Goal: Task Accomplishment & Management: Manage account settings

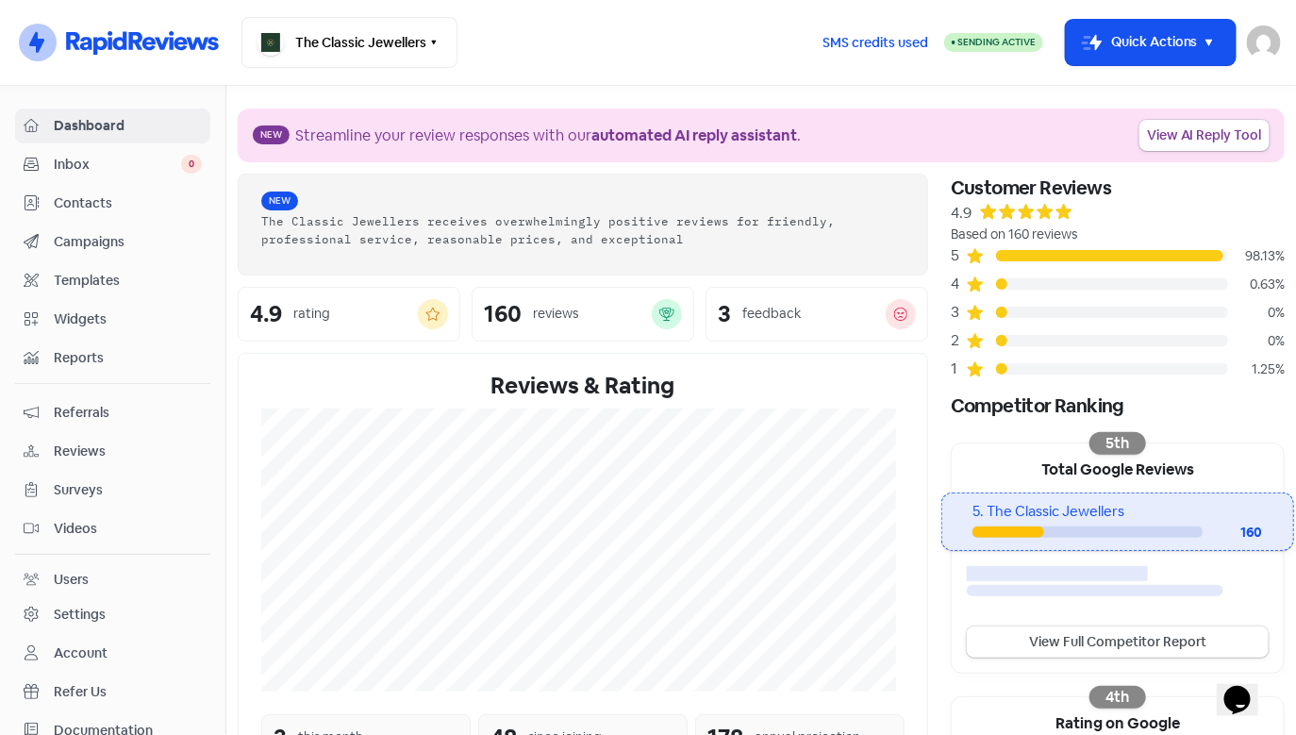
click at [121, 463] on link "Reviews" at bounding box center [112, 451] width 195 height 35
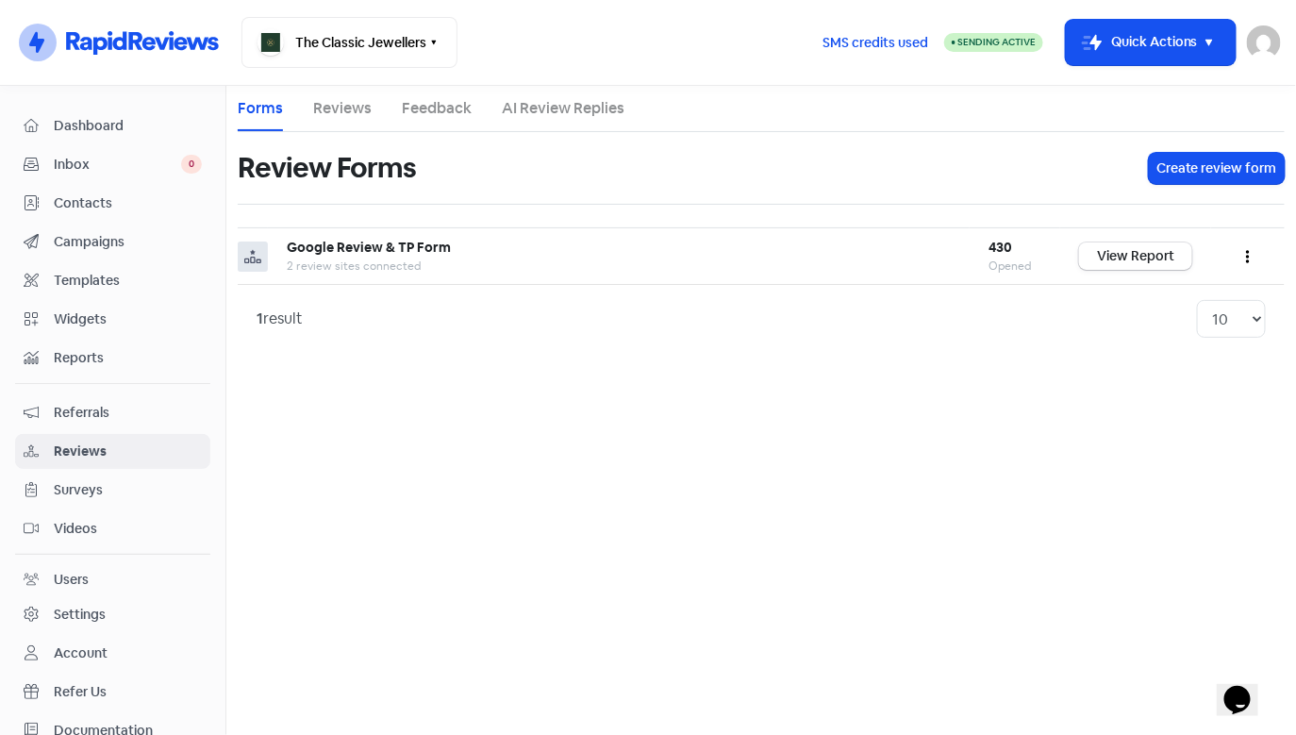
click at [351, 110] on link "Reviews" at bounding box center [342, 108] width 58 height 23
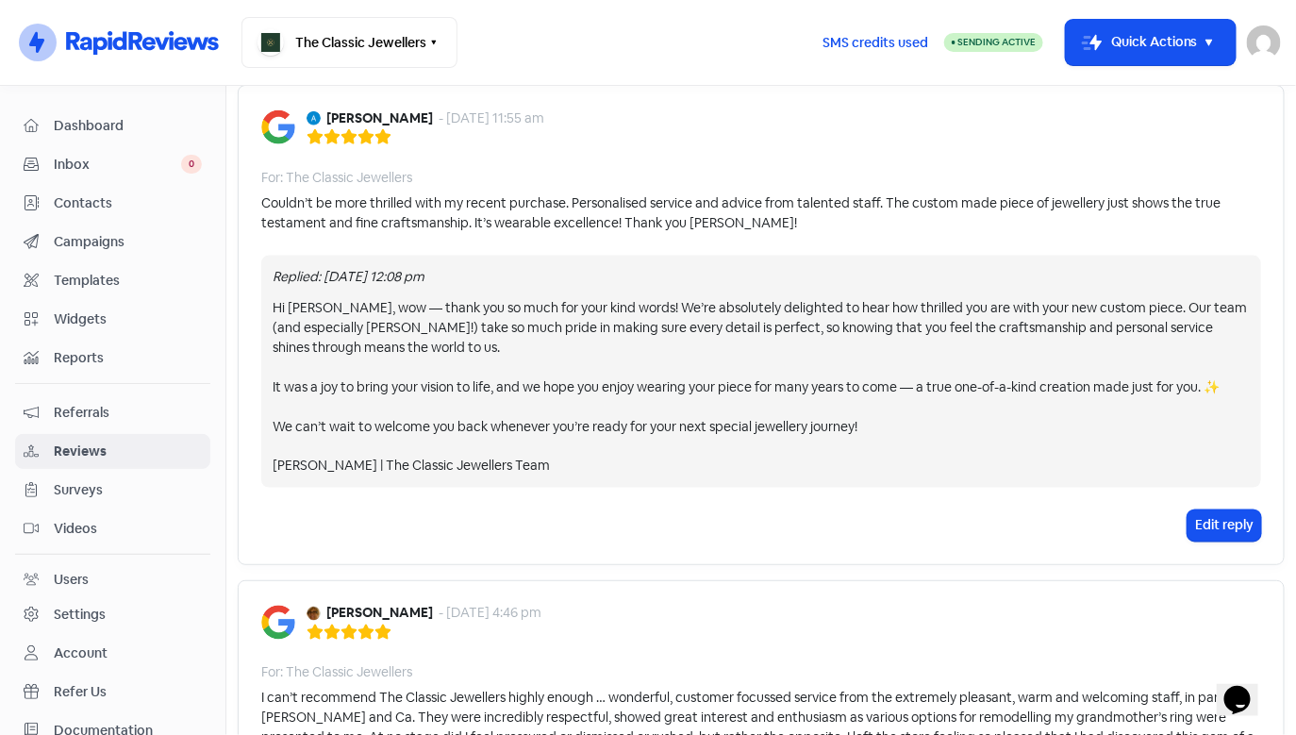
scroll to position [1082, 0]
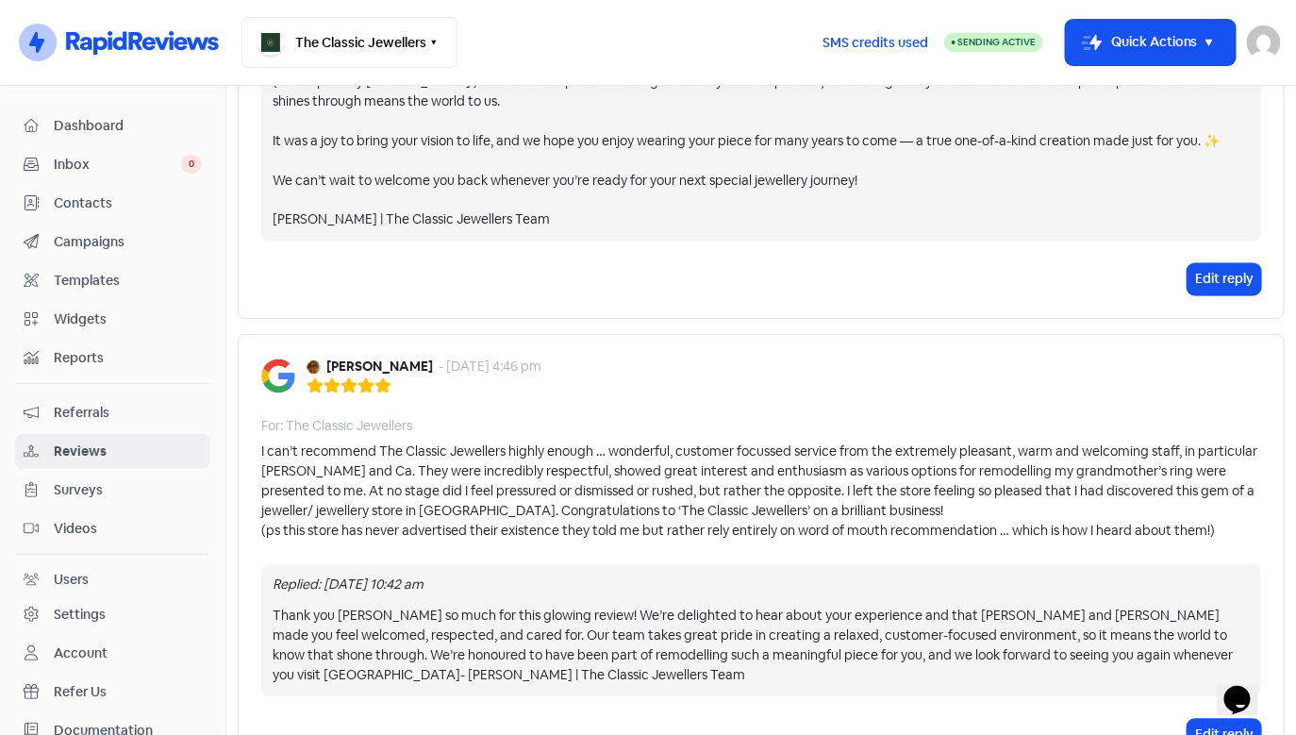
click at [397, 362] on b "[PERSON_NAME]" at bounding box center [379, 368] width 107 height 20
click at [499, 373] on div "- [DATE] 4:46 pm" at bounding box center [490, 368] width 103 height 20
click at [290, 368] on img at bounding box center [278, 376] width 34 height 34
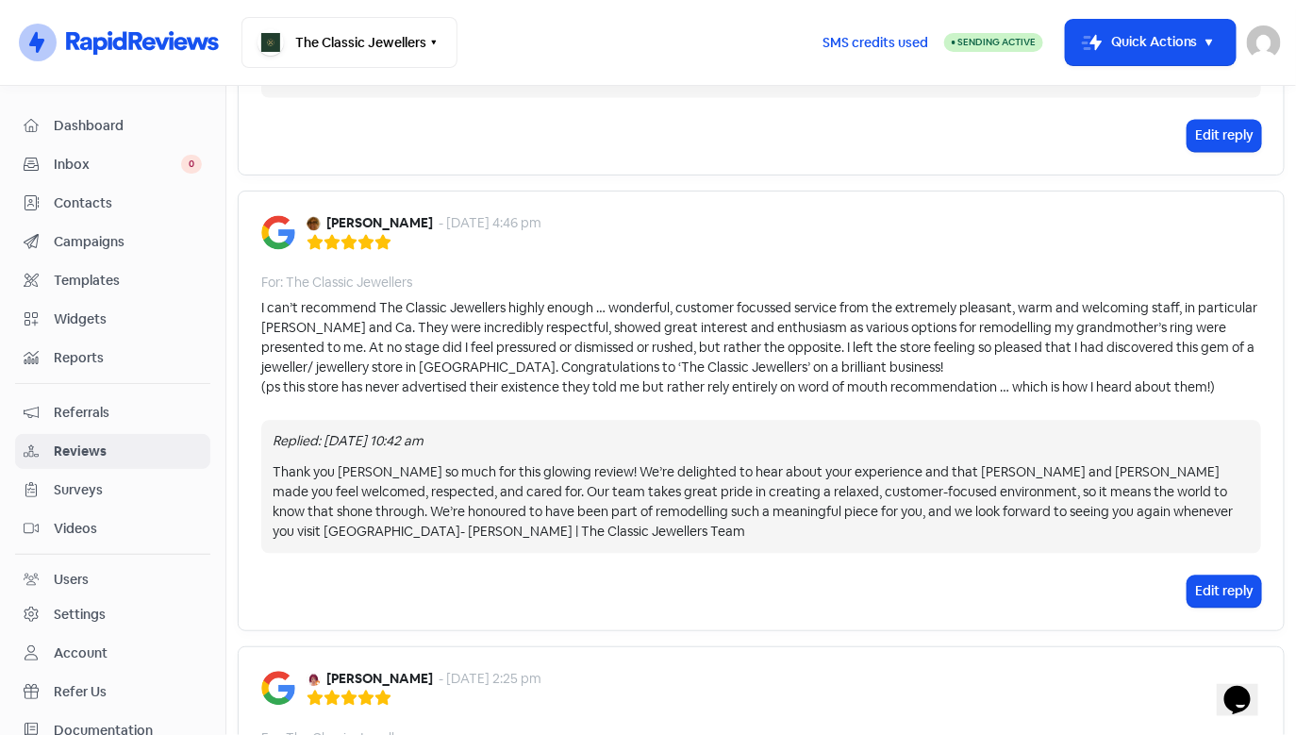
scroll to position [1230, 0]
